Goal: Information Seeking & Learning: Learn about a topic

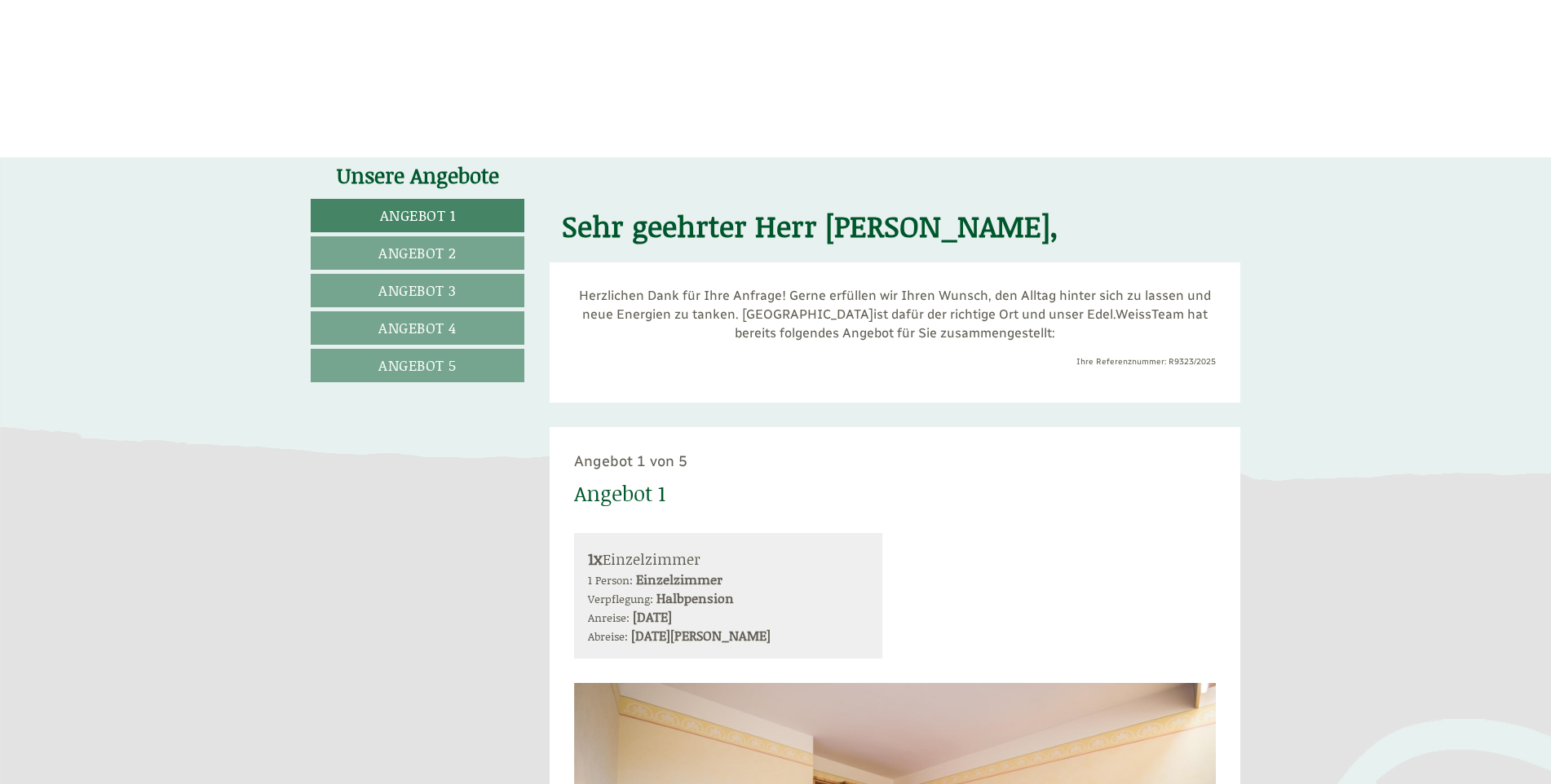
scroll to position [1141, 0]
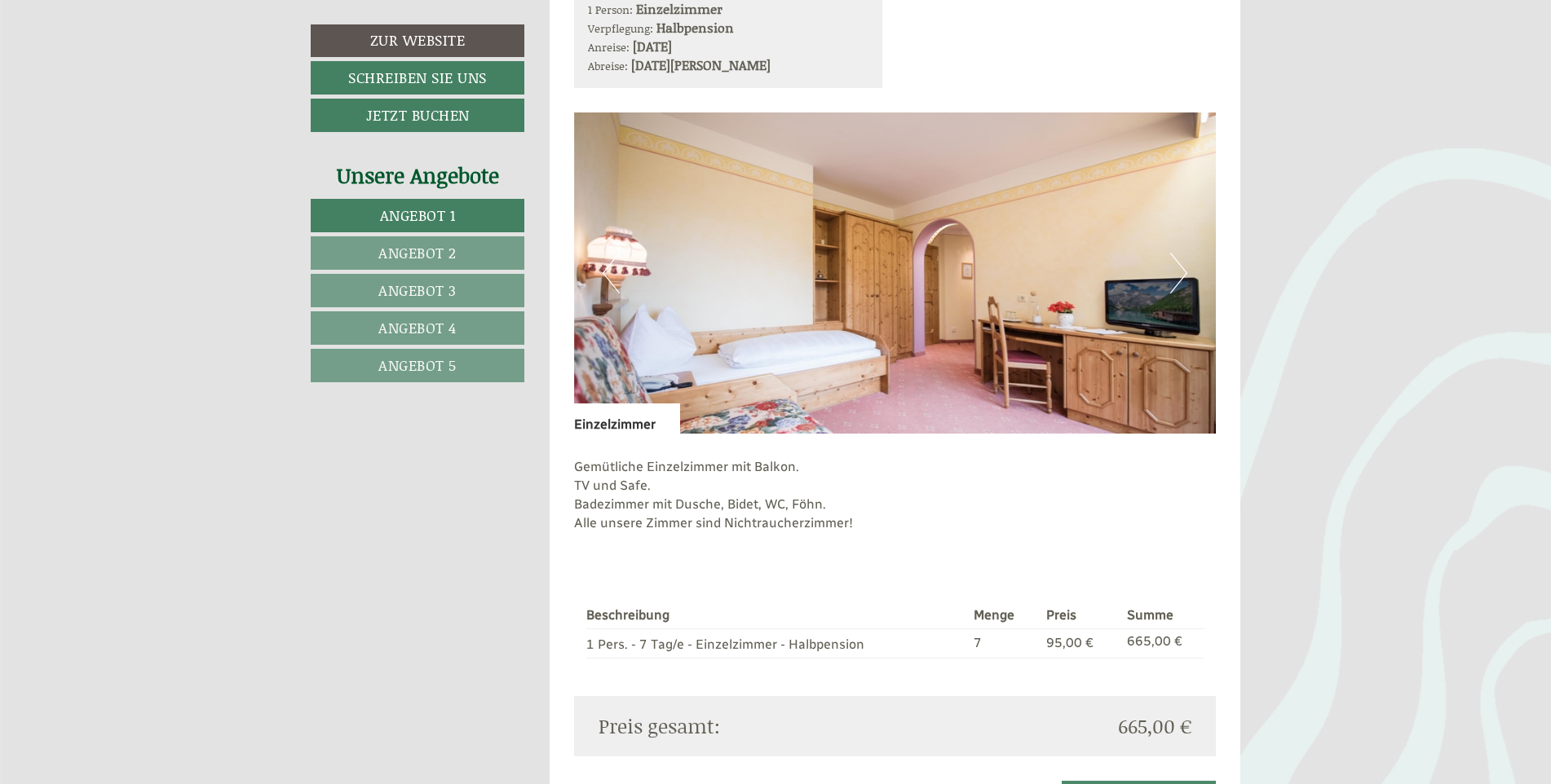
click at [403, 246] on span "Angebot 2" at bounding box center [417, 253] width 79 height 21
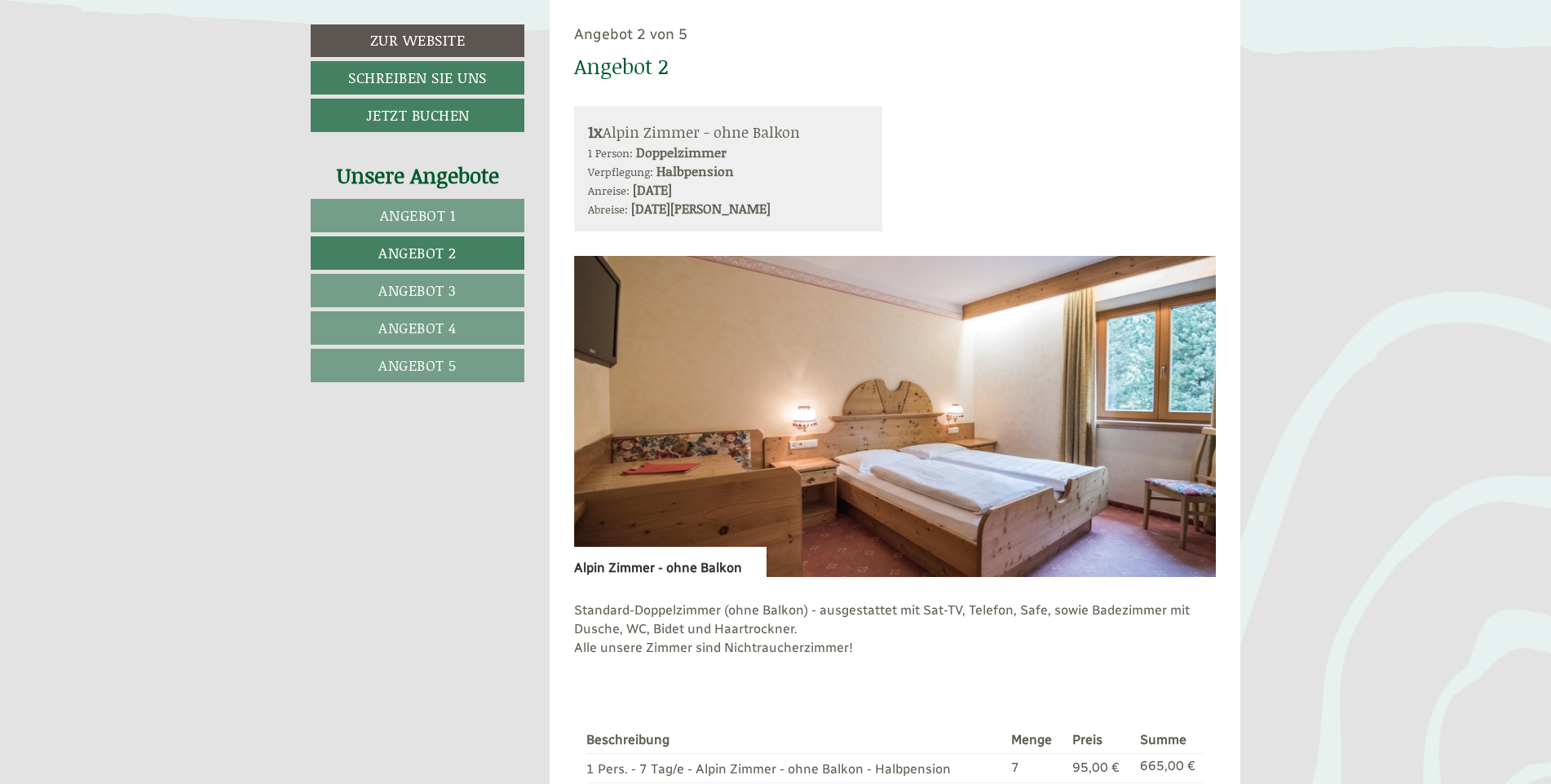
scroll to position [1161, 0]
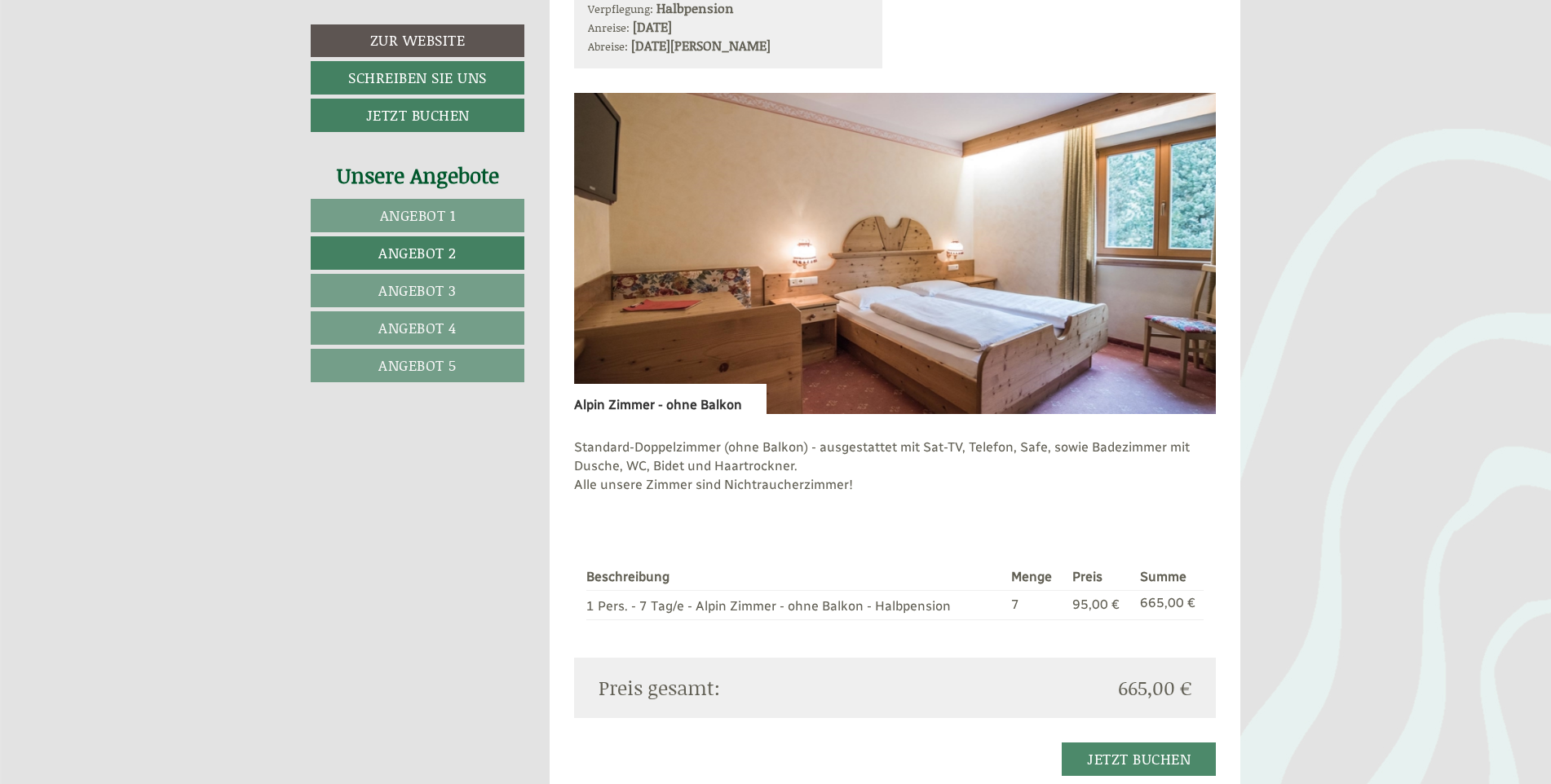
click at [436, 295] on span "Angebot 3" at bounding box center [417, 290] width 79 height 21
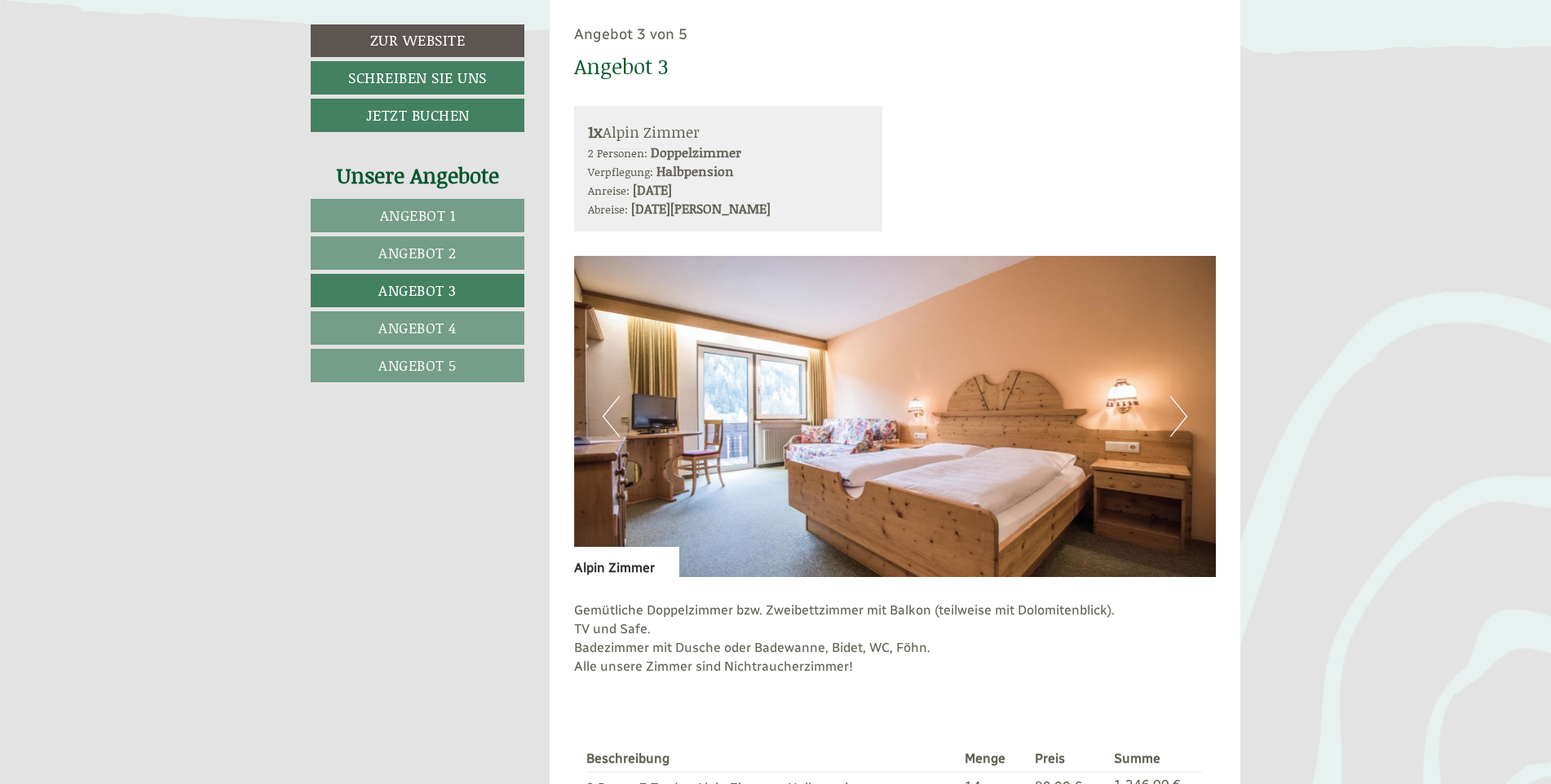
scroll to position [1324, 0]
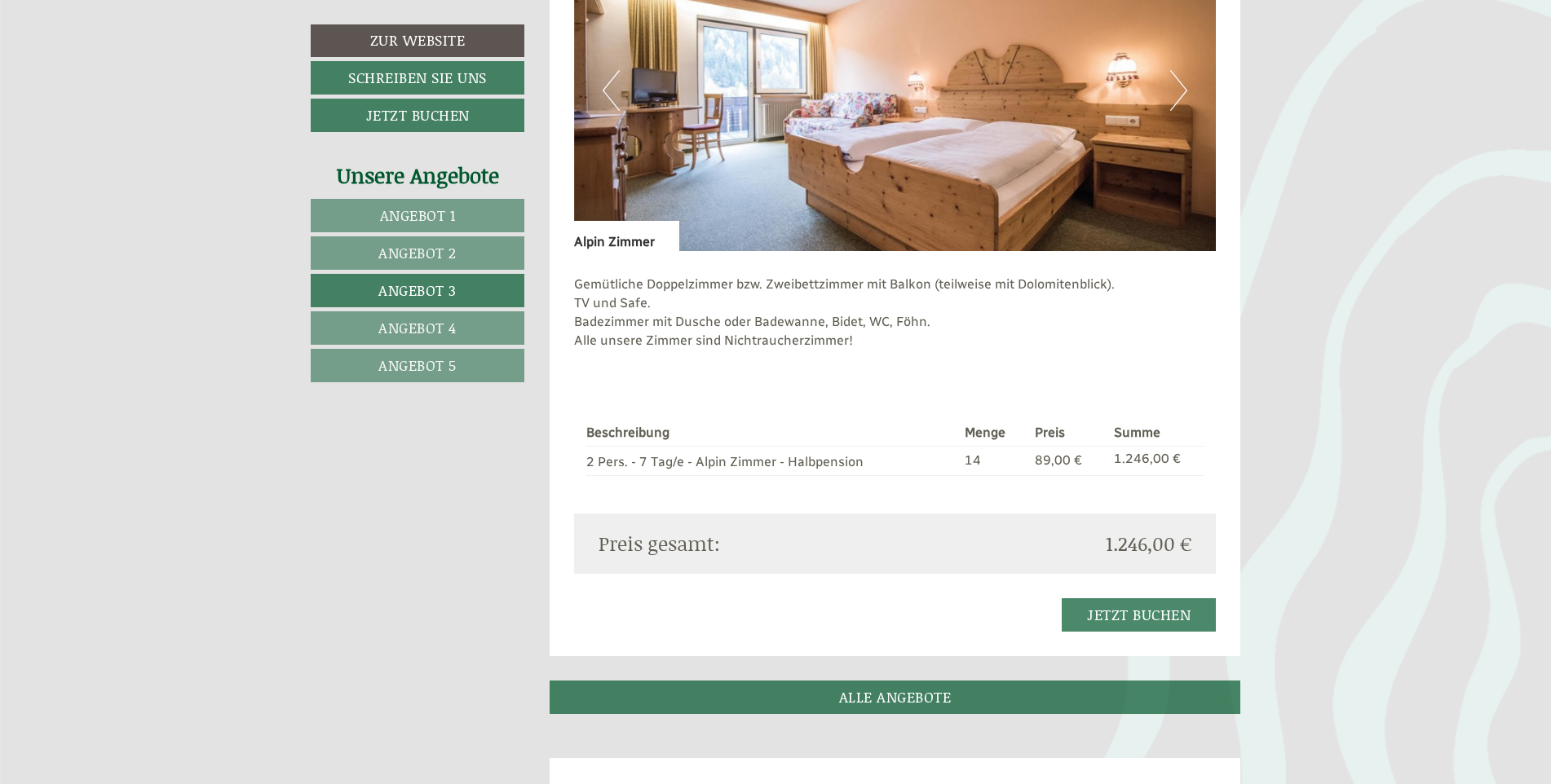
click at [416, 329] on span "Angebot 4" at bounding box center [417, 328] width 79 height 21
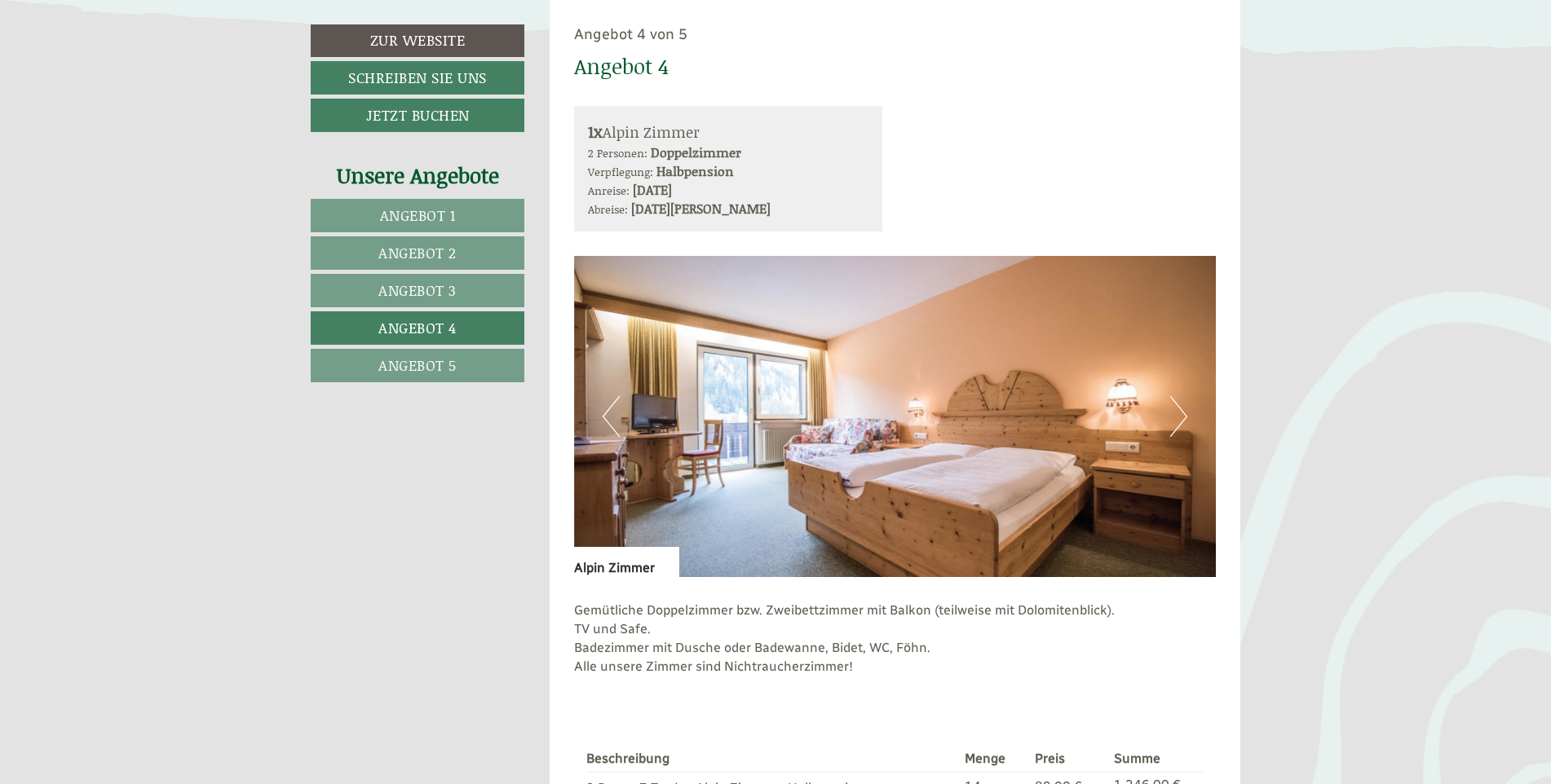
scroll to position [1161, 0]
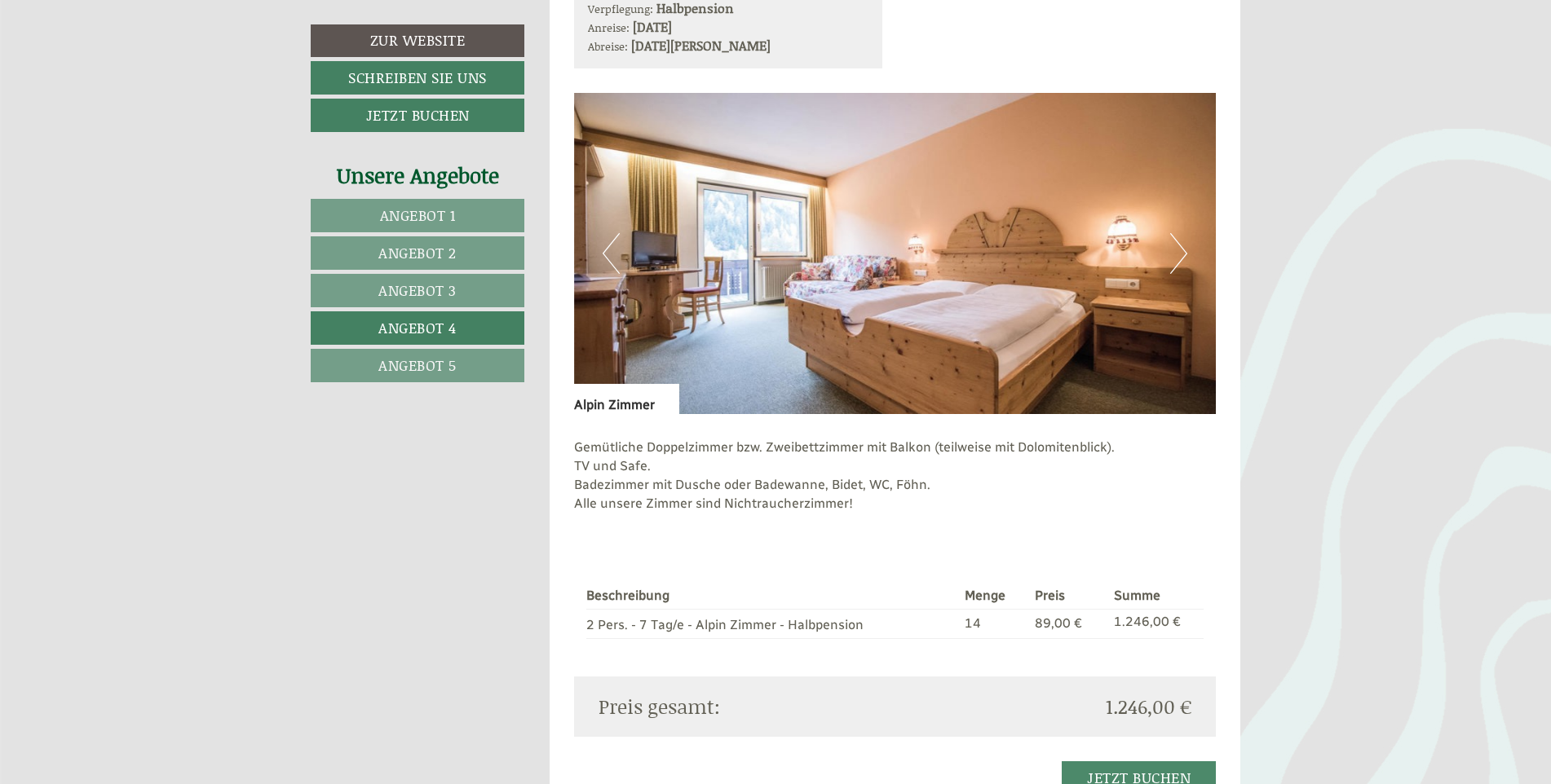
click at [422, 363] on span "Angebot 5" at bounding box center [417, 365] width 79 height 21
click at [421, 323] on span "Angebot 4" at bounding box center [417, 328] width 79 height 21
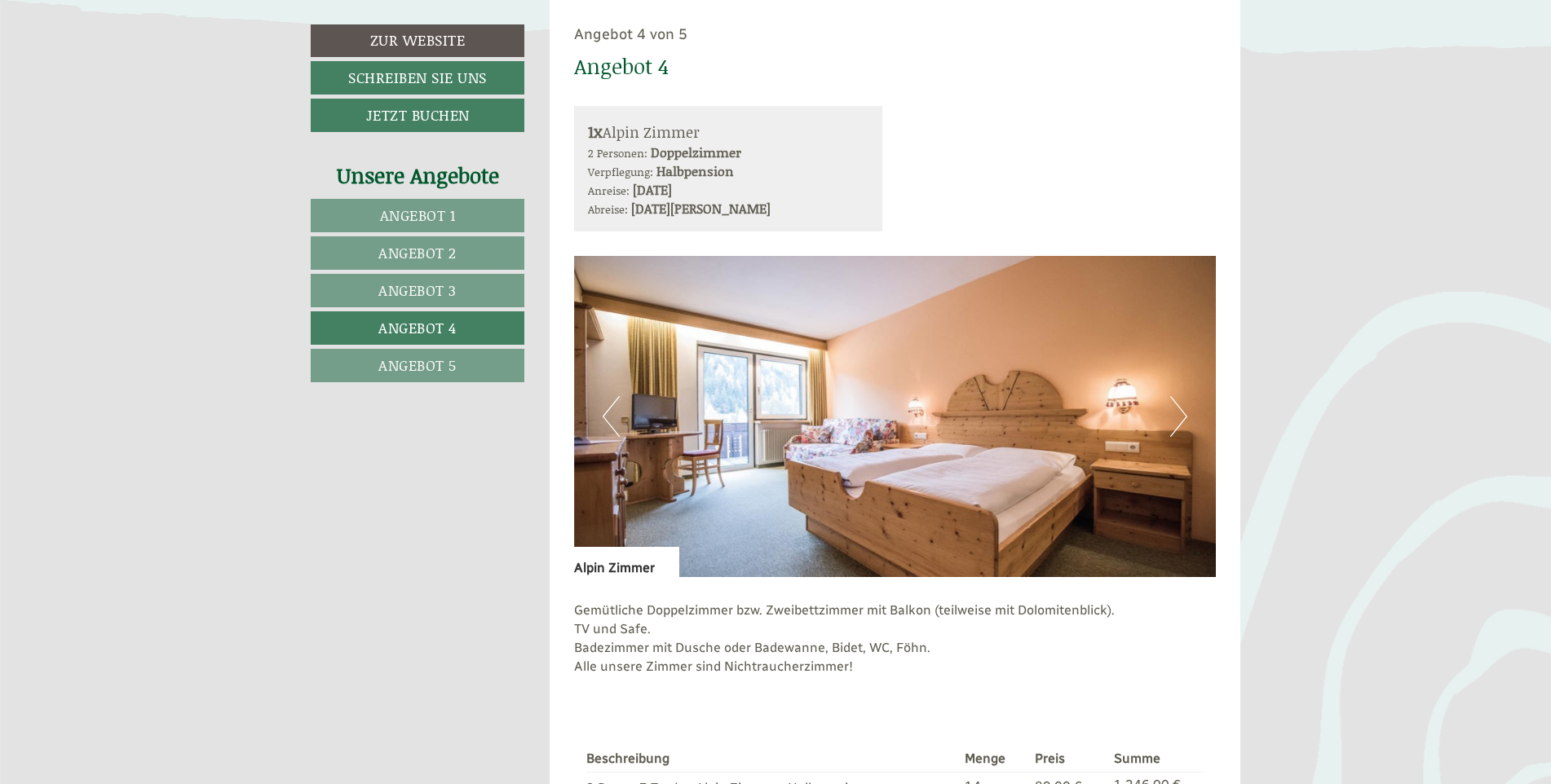
scroll to position [1079, 0]
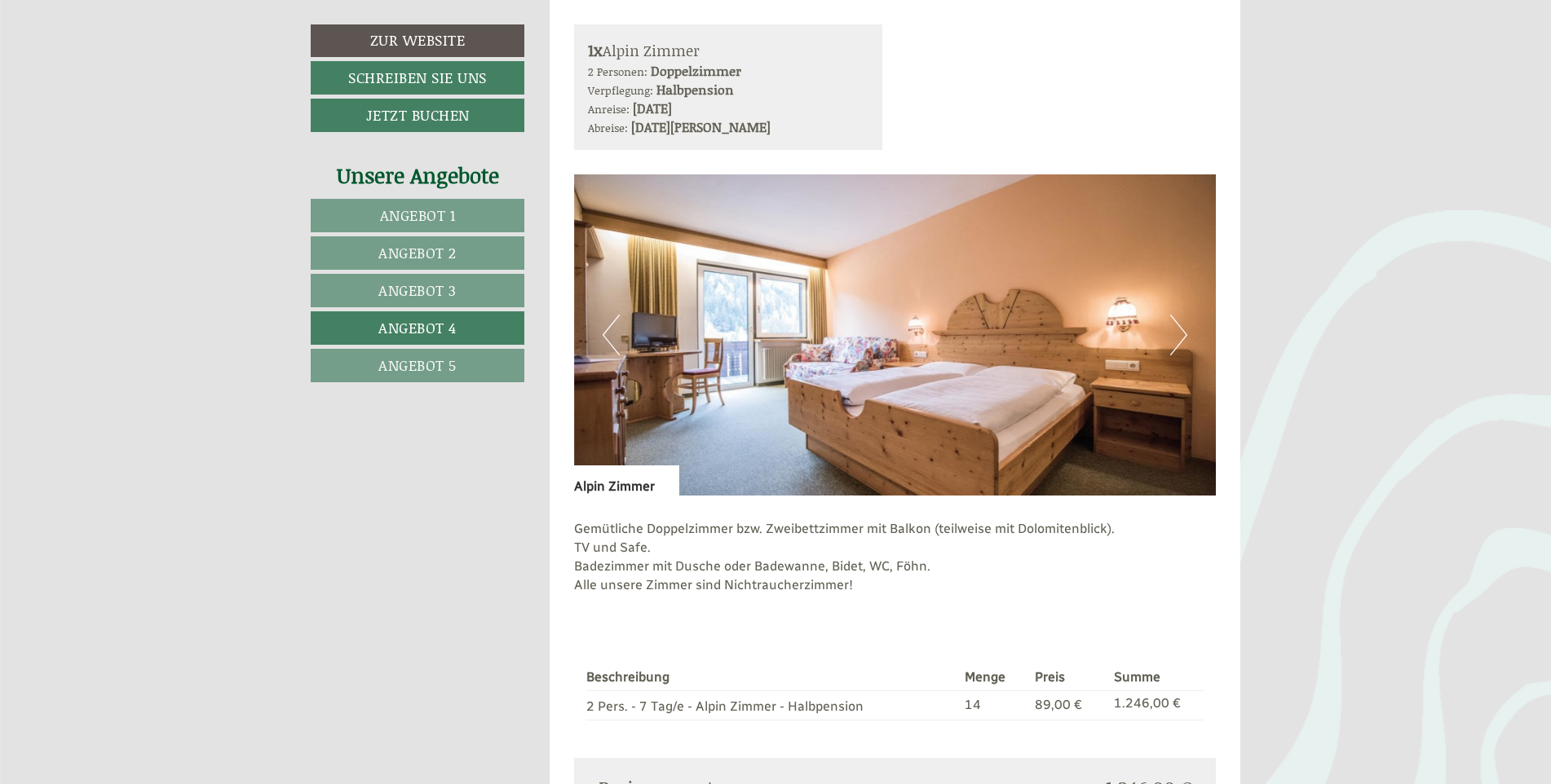
click at [421, 285] on span "Angebot 3" at bounding box center [417, 290] width 79 height 21
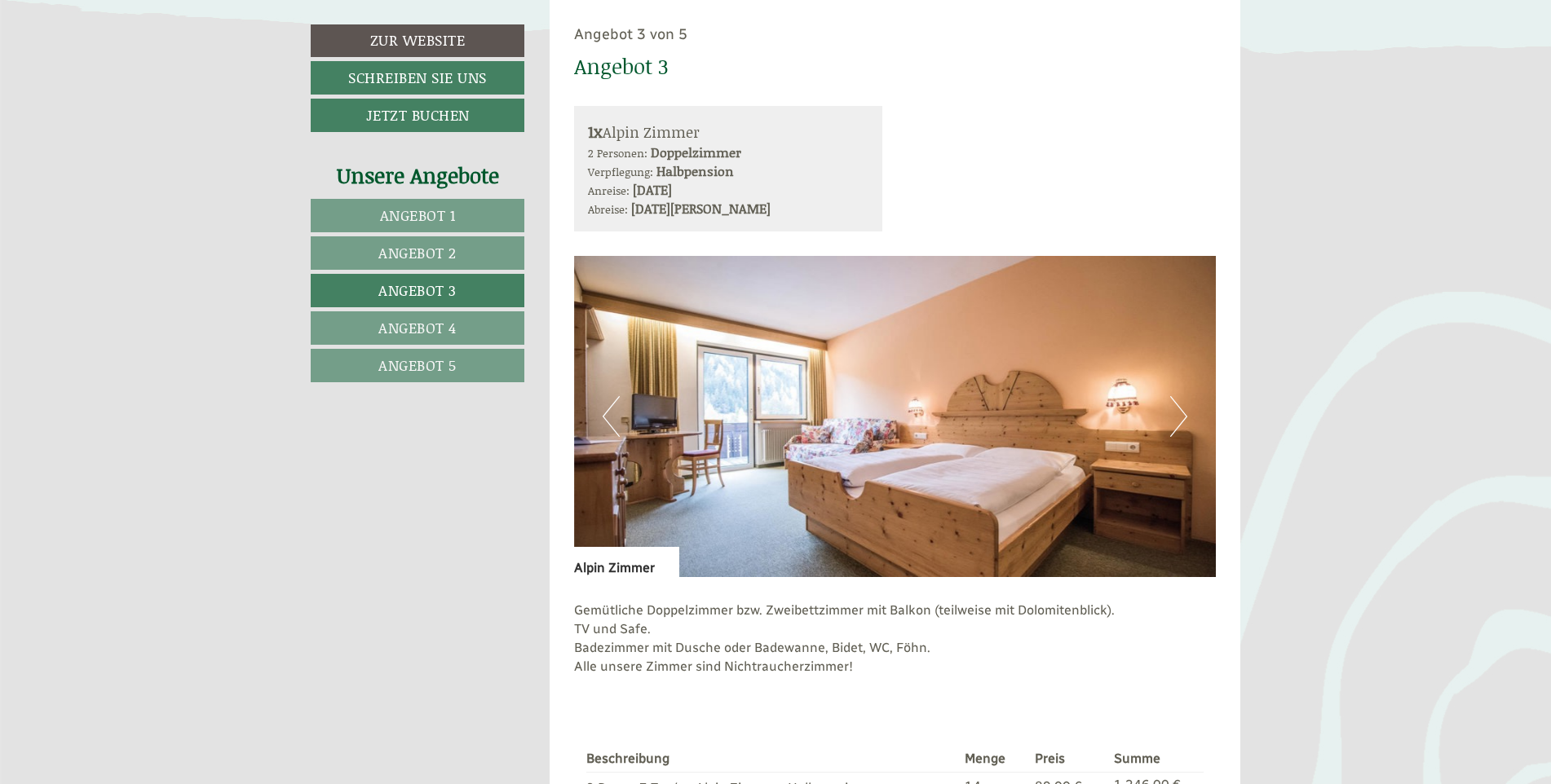
click at [425, 259] on span "Angebot 2" at bounding box center [417, 253] width 79 height 21
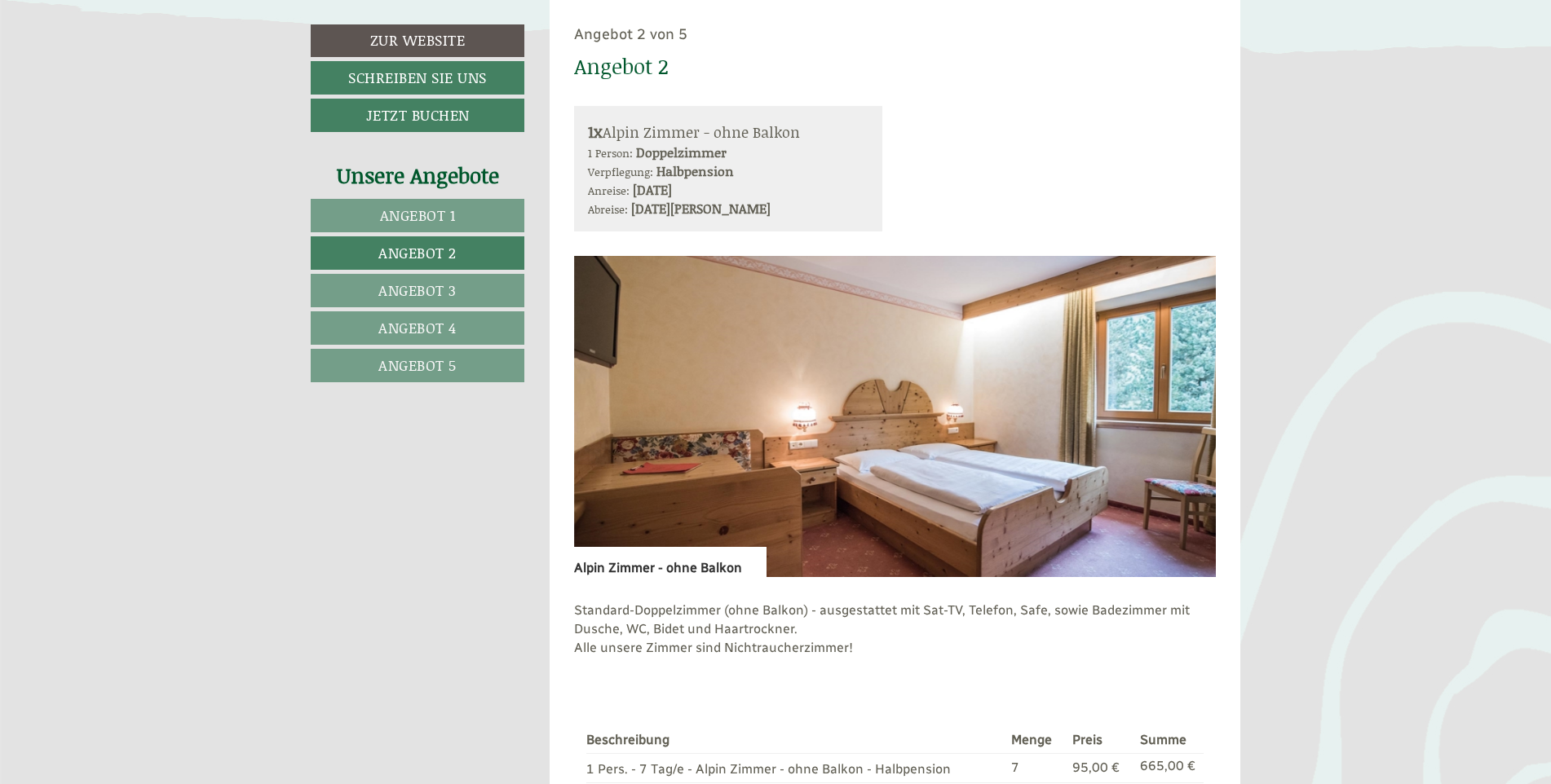
click at [445, 214] on span "Angebot 1" at bounding box center [418, 216] width 76 height 21
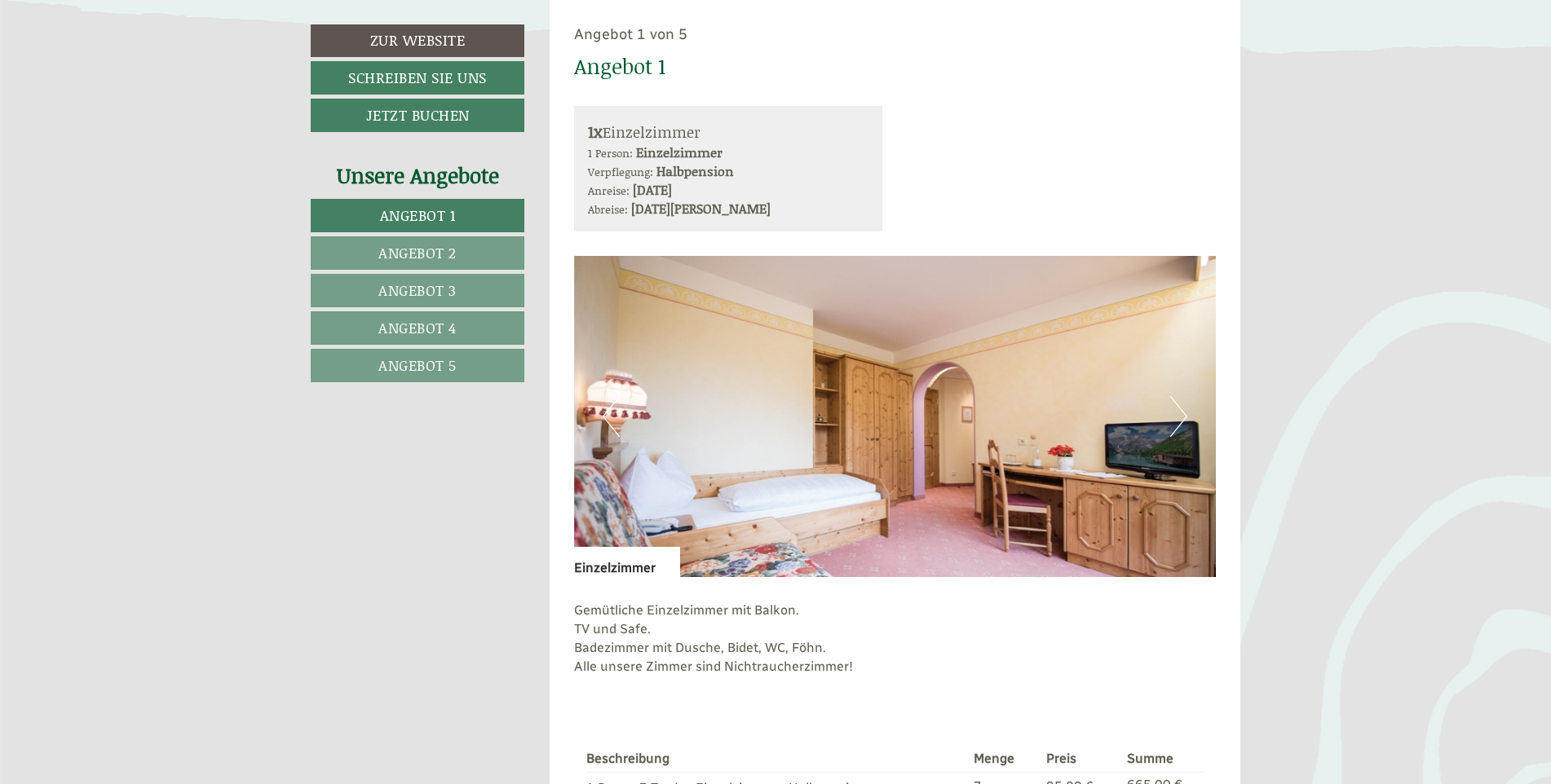
click at [455, 288] on span "Angebot 3" at bounding box center [417, 290] width 79 height 21
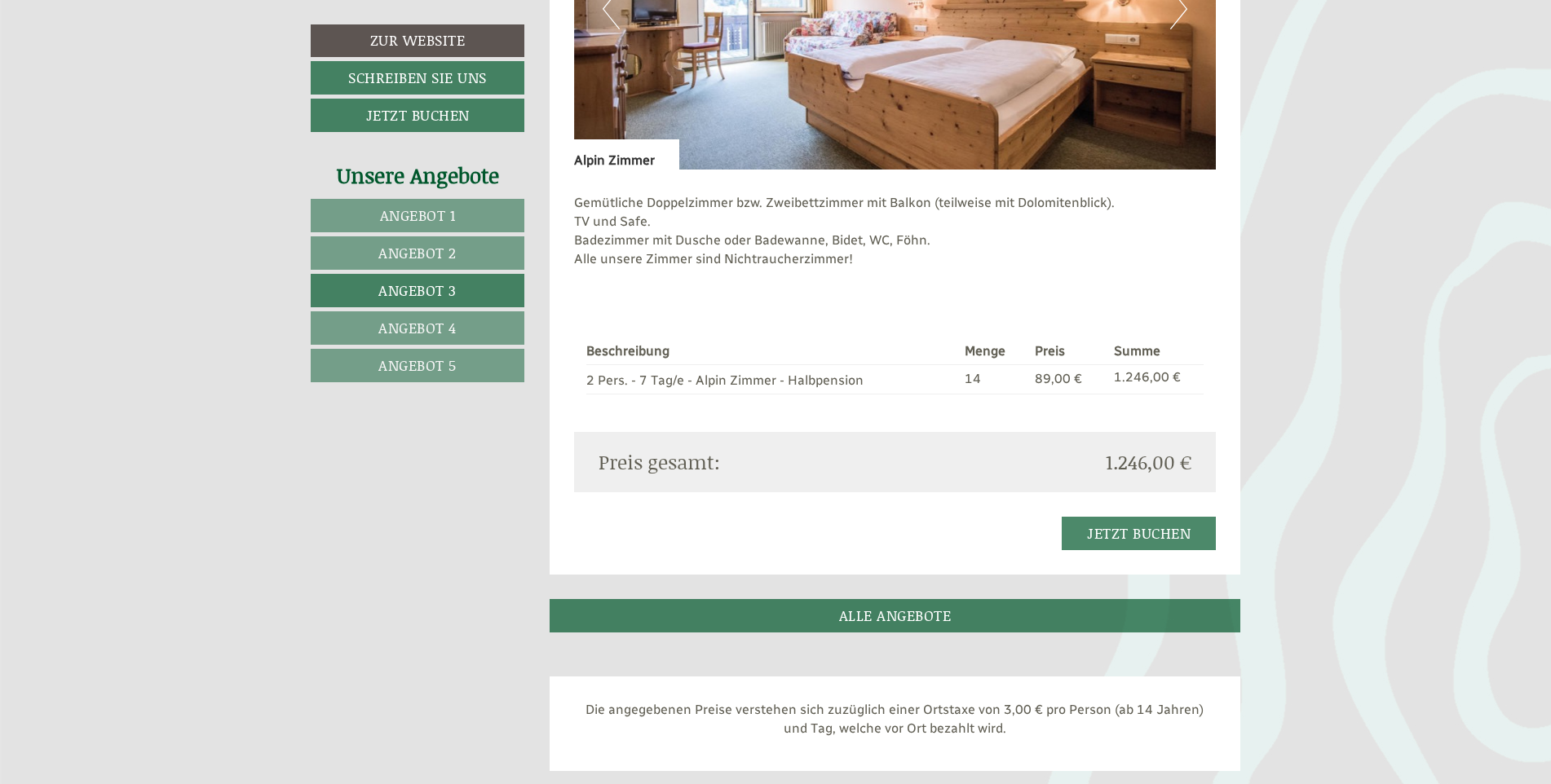
scroll to position [1650, 0]
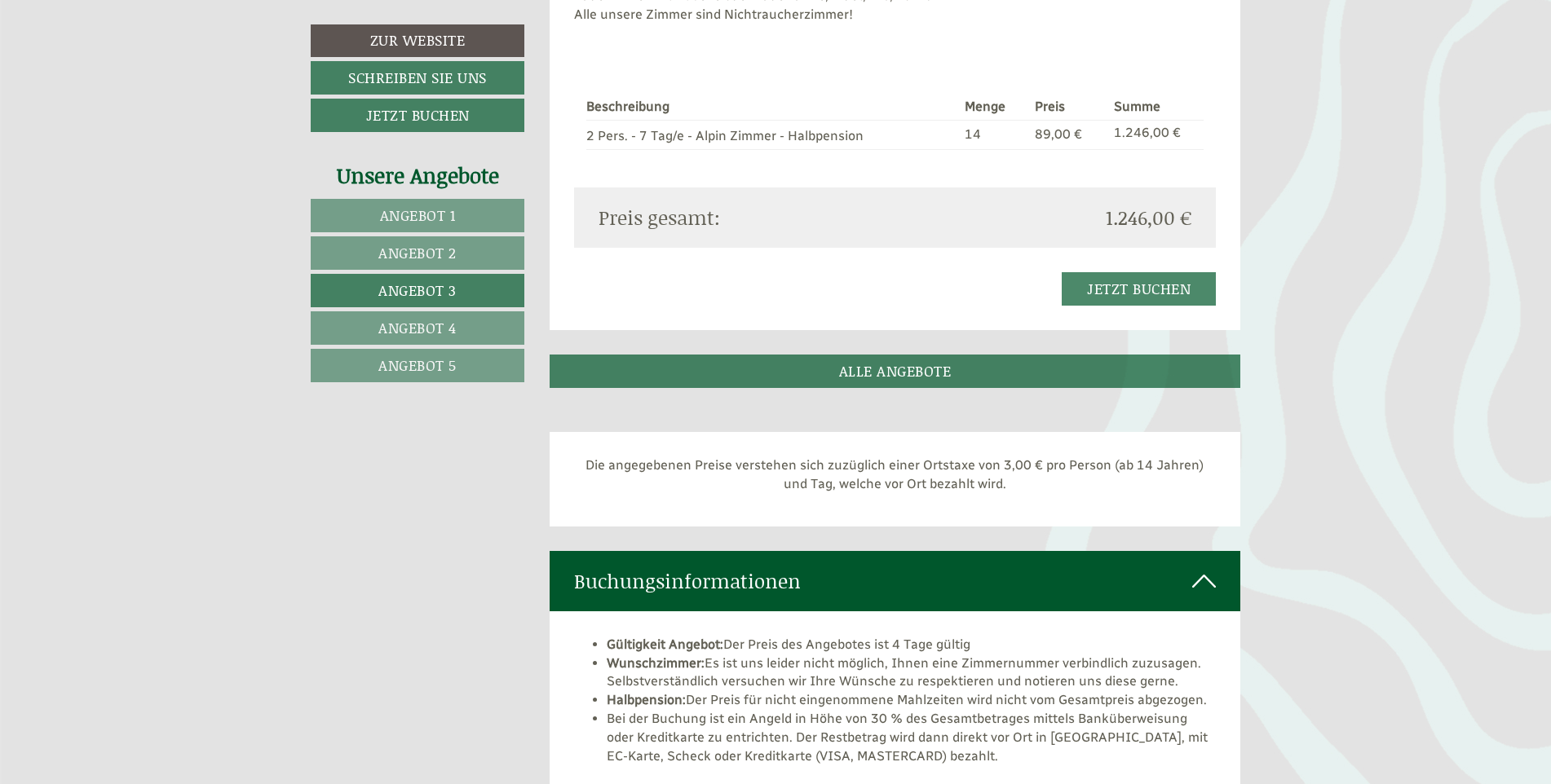
click at [426, 215] on span "Angebot 1" at bounding box center [418, 216] width 76 height 21
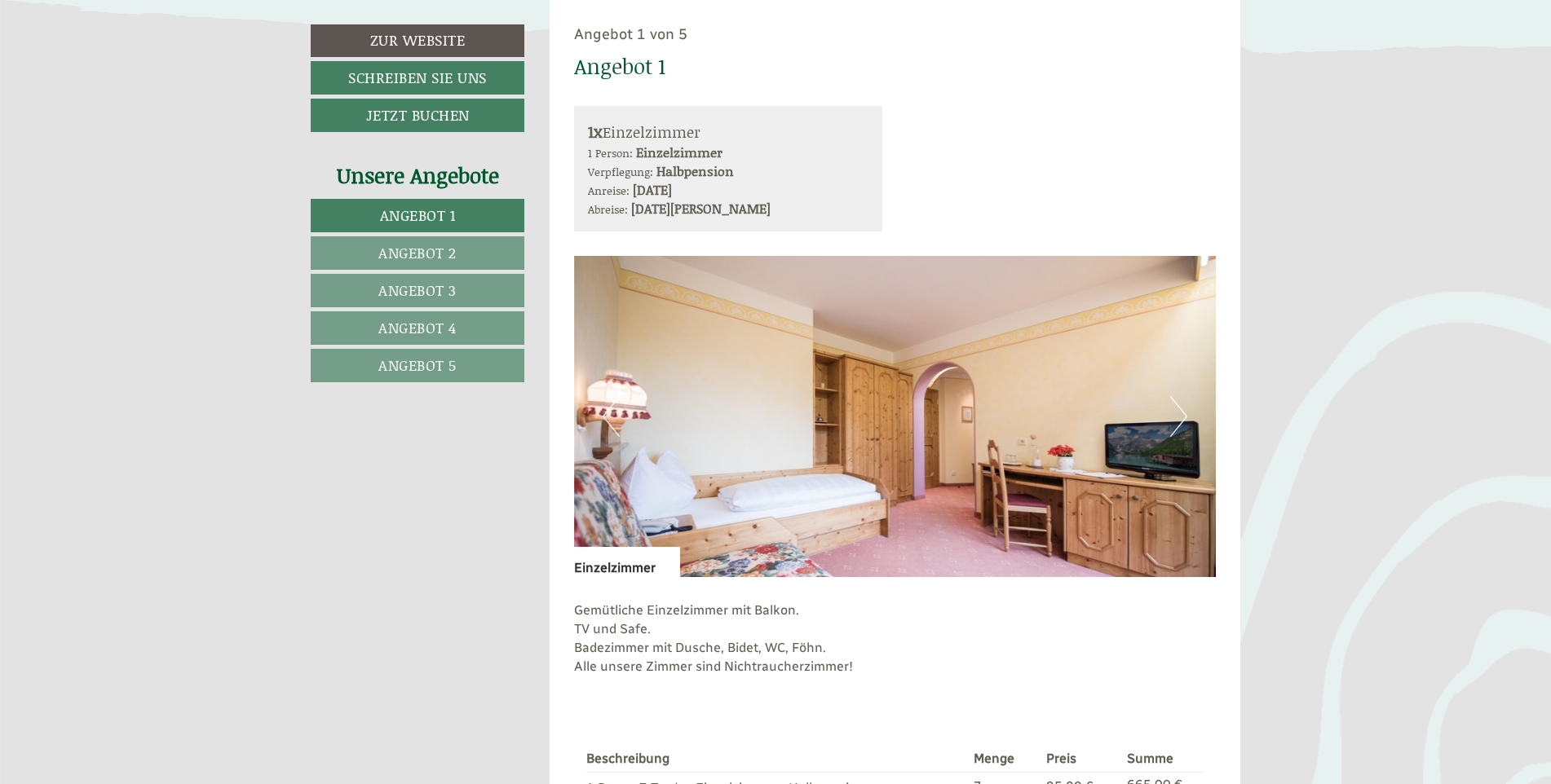
scroll to position [1243, 0]
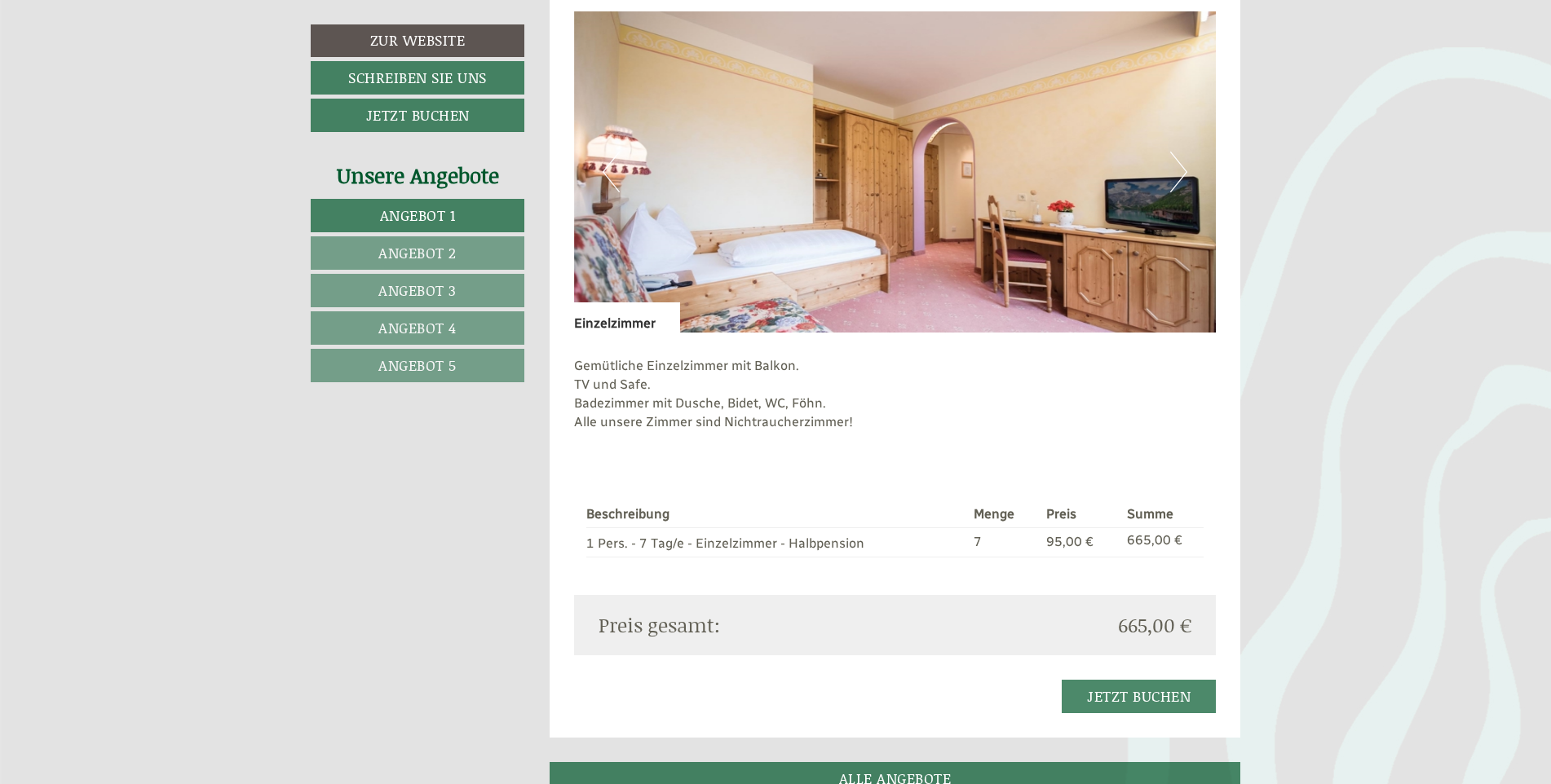
click at [410, 288] on span "Angebot 3" at bounding box center [417, 290] width 79 height 21
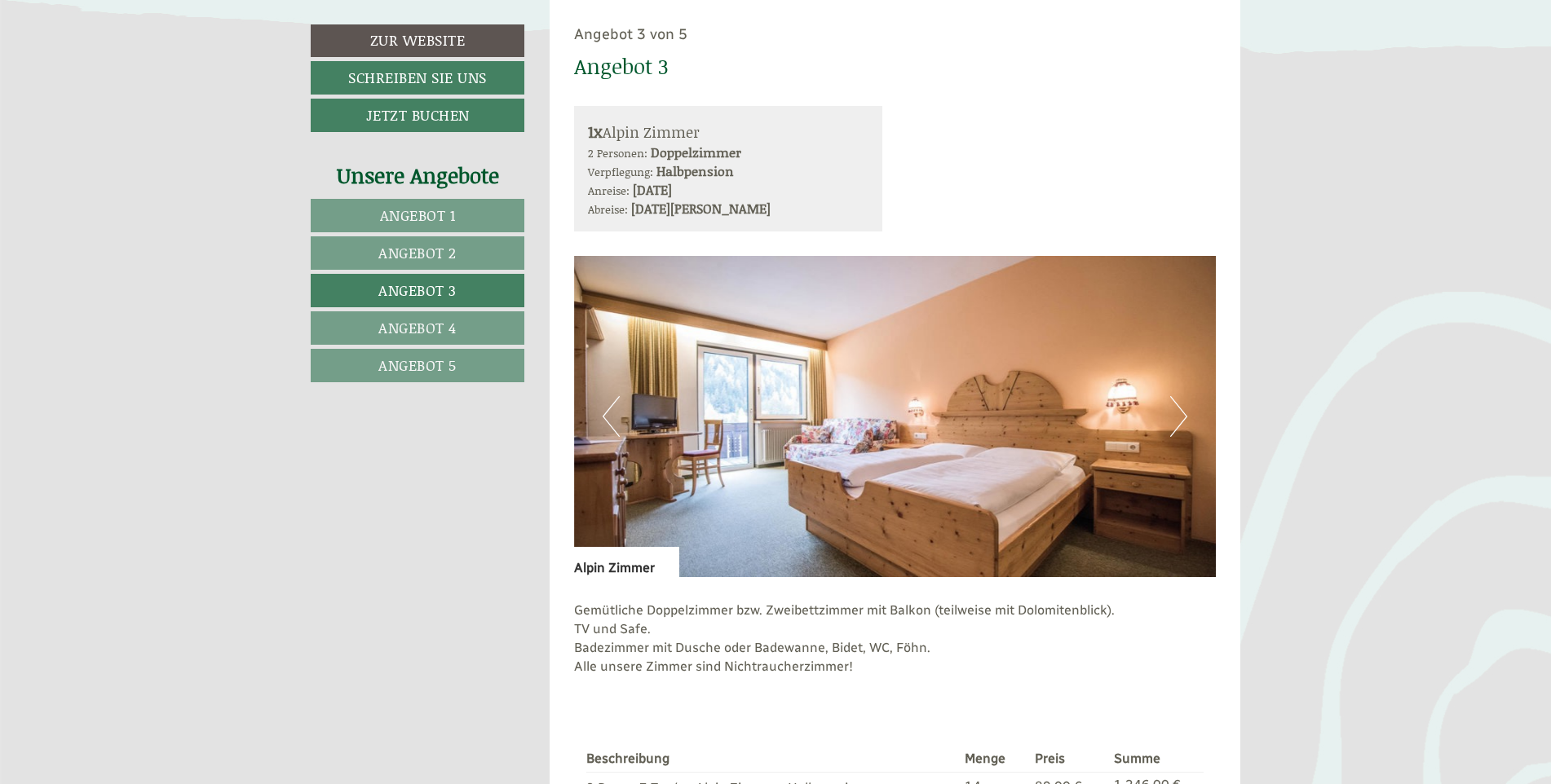
scroll to position [1161, 0]
